Goal: Task Accomplishment & Management: Complete application form

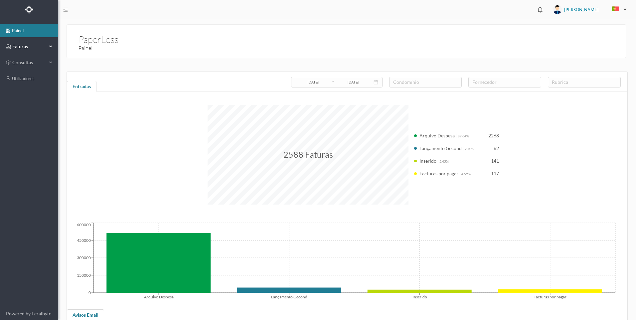
click at [33, 44] on span "Faturas" at bounding box center [29, 46] width 37 height 7
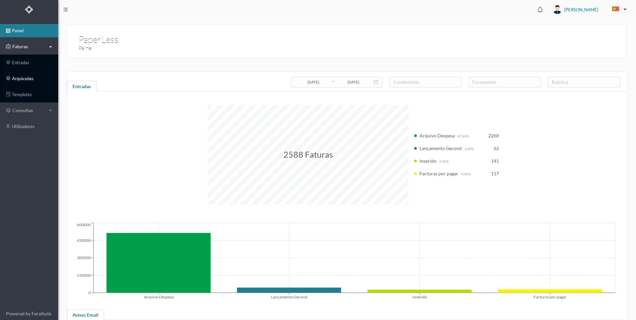
drag, startPoint x: 24, startPoint y: 75, endPoint x: 28, endPoint y: 79, distance: 5.2
click at [25, 76] on link "arquivadas" at bounding box center [29, 78] width 58 height 13
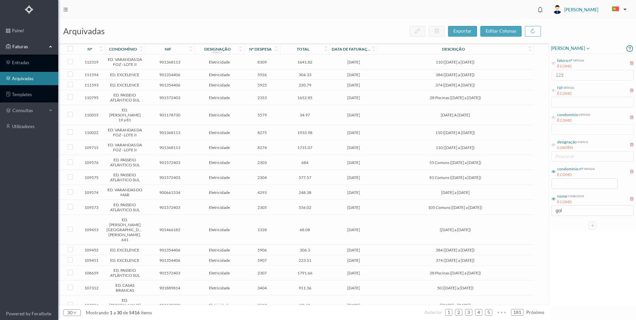
drag, startPoint x: 553, startPoint y: 173, endPoint x: 569, endPoint y: 181, distance: 17.6
click at [554, 173] on icon at bounding box center [554, 172] width 4 height 4
click at [569, 181] on input at bounding box center [585, 184] width 66 height 10
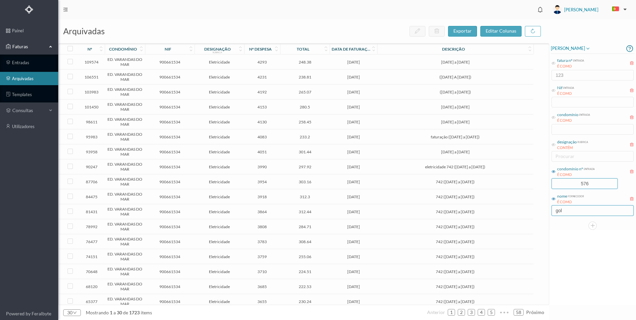
type input "576"
drag, startPoint x: 568, startPoint y: 214, endPoint x: 558, endPoint y: 211, distance: 9.8
click at [562, 212] on input "gol" at bounding box center [593, 210] width 82 height 11
drag, startPoint x: 558, startPoint y: 211, endPoint x: 559, endPoint y: 215, distance: 4.8
click at [549, 210] on div "arquivadas exportar editar colunas nº condomínio nif designação rubrica nº desp…" at bounding box center [347, 169] width 578 height 301
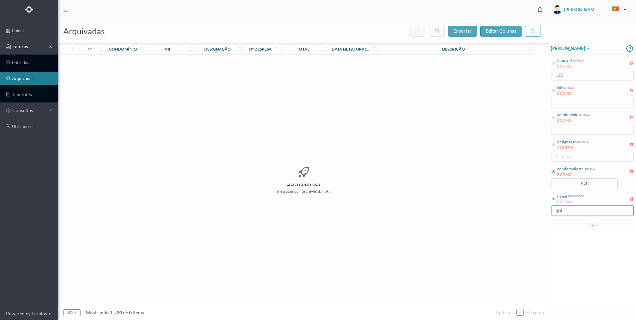
drag, startPoint x: 563, startPoint y: 214, endPoint x: 568, endPoint y: 213, distance: 5.7
click at [563, 214] on input "gol" at bounding box center [593, 210] width 82 height 11
click at [550, 209] on div "[PERSON_NAME] fatura nº entrada É COMO 123 Nif entrada É COMO condomínio entrad…" at bounding box center [592, 136] width 87 height 187
type input "ana"
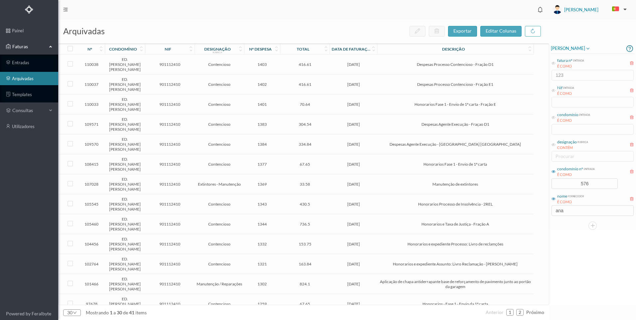
click at [269, 50] on div "nº despesa" at bounding box center [260, 49] width 23 height 5
click at [274, 50] on icon at bounding box center [275, 49] width 5 height 6
click at [277, 51] on icon at bounding box center [275, 49] width 5 height 6
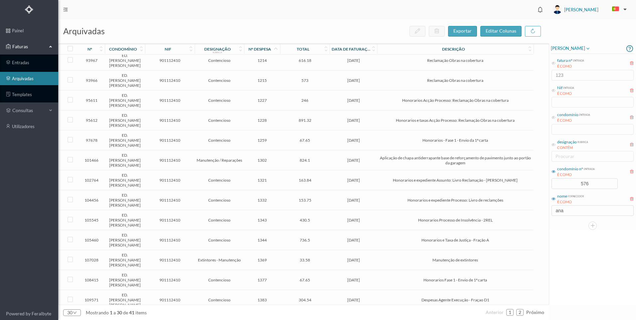
scroll to position [199, 0]
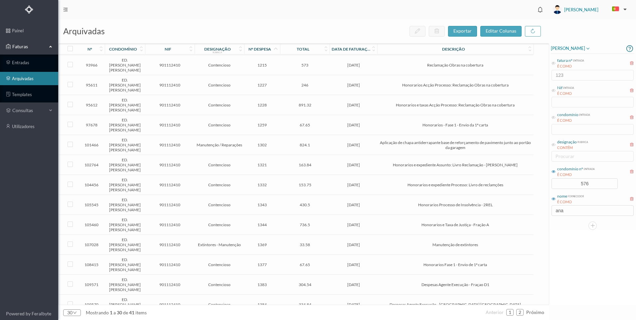
click at [309, 320] on span "70.64" at bounding box center [305, 324] width 46 height 5
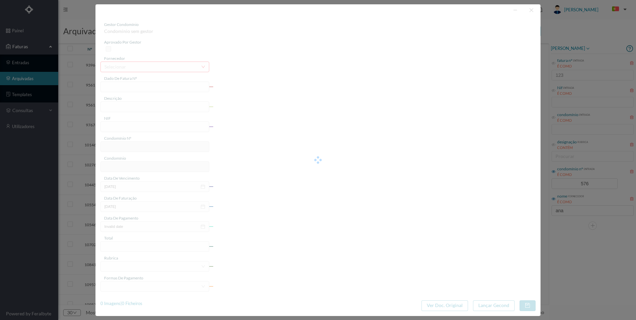
type input "FT AP/1521"
type input "Honorarios Fase 1 - Envio de 1ª carta - Fração E"
type input "901112410"
type input "[DATE]"
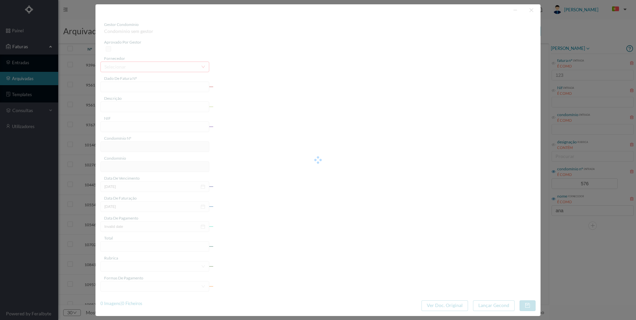
type input "[DATE]"
type input "70.64"
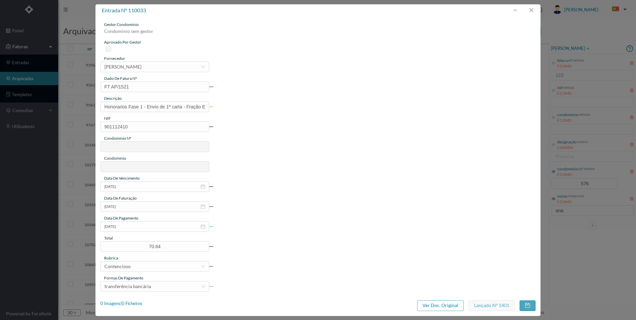
type input "576"
type input "ED. [PERSON_NAME] [PERSON_NAME]"
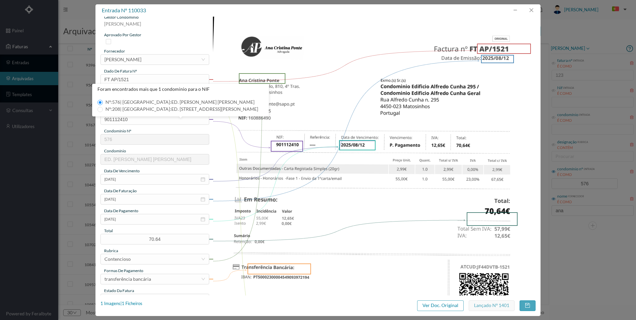
scroll to position [0, 0]
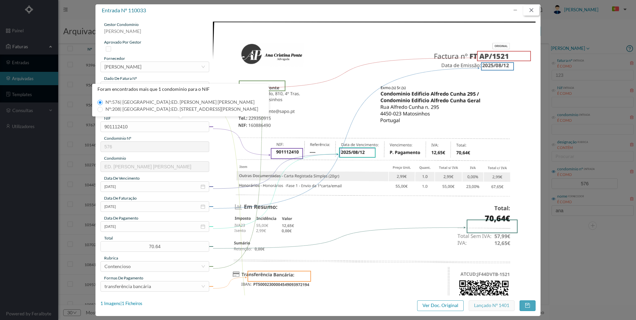
click at [536, 11] on button "button" at bounding box center [531, 10] width 16 height 11
